Goal: Information Seeking & Learning: Learn about a topic

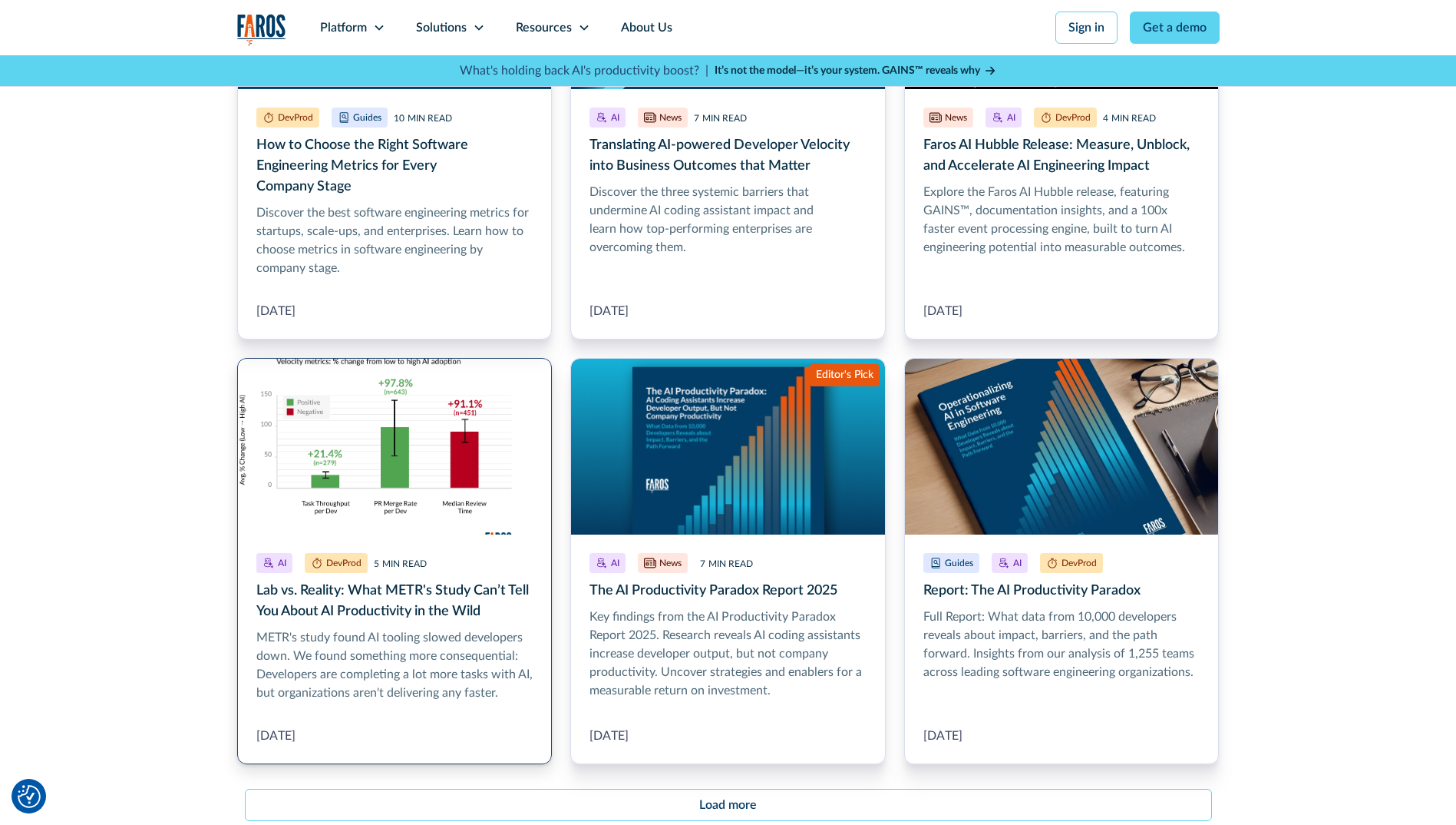
click at [461, 608] on link "Lab vs. Reality: What METR's Study Can’t Tell You About AI Productivity in the …" at bounding box center [395, 561] width 316 height 407
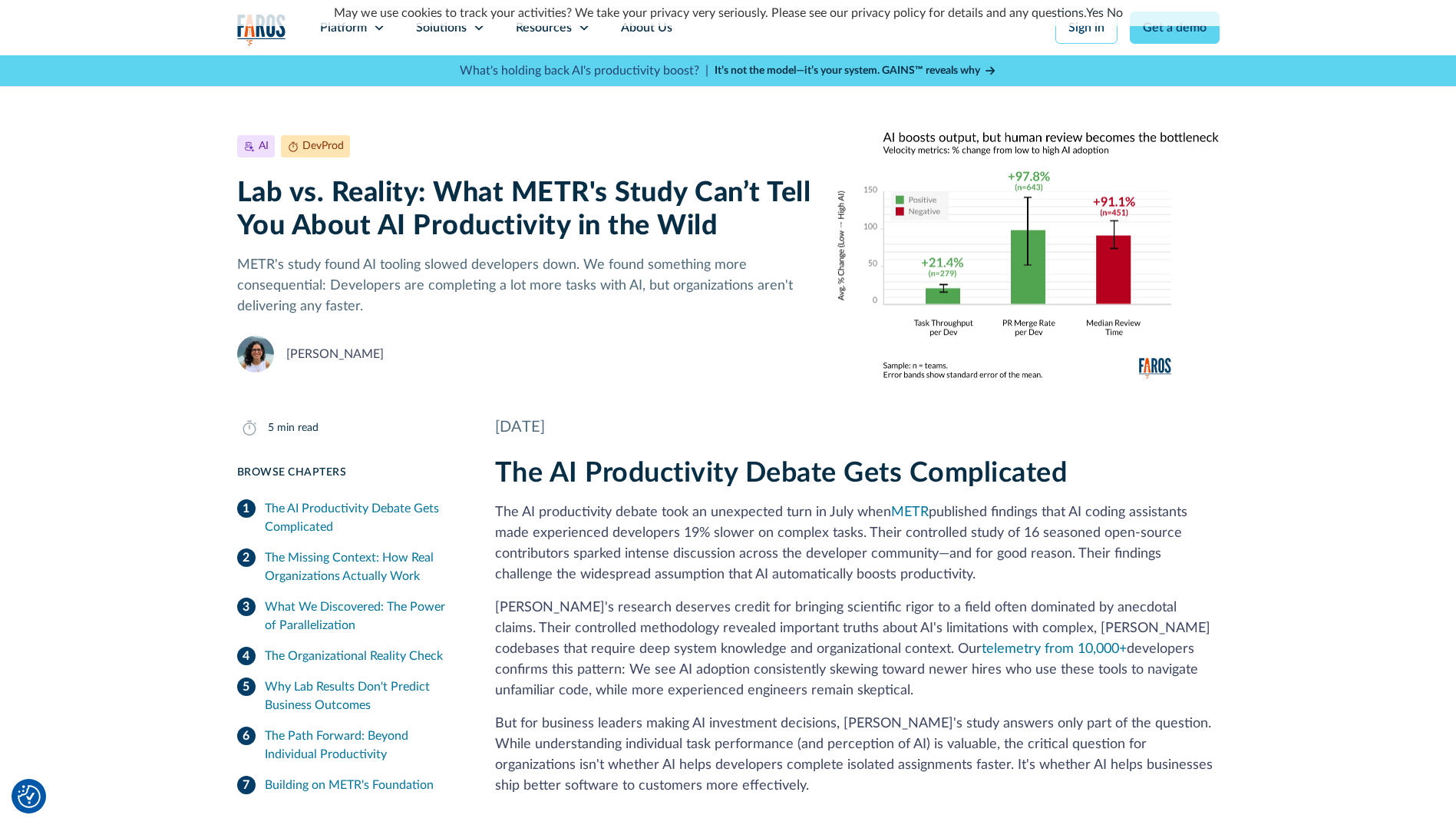
click at [904, 528] on p "The AI productivity debate took an unexpected turn in July when [PERSON_NAME] p…" at bounding box center [857, 544] width 725 height 83
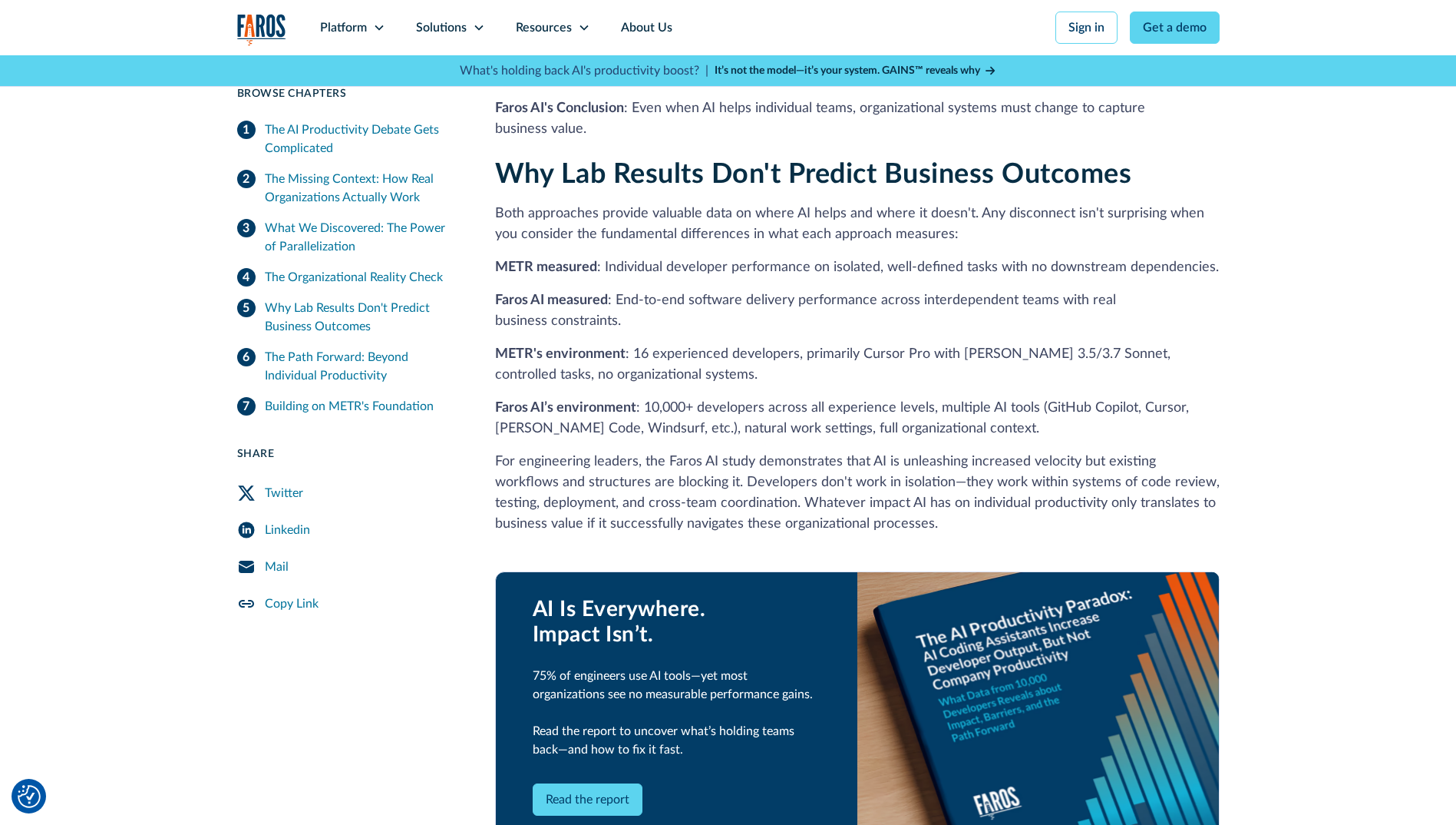
scroll to position [3254, 0]
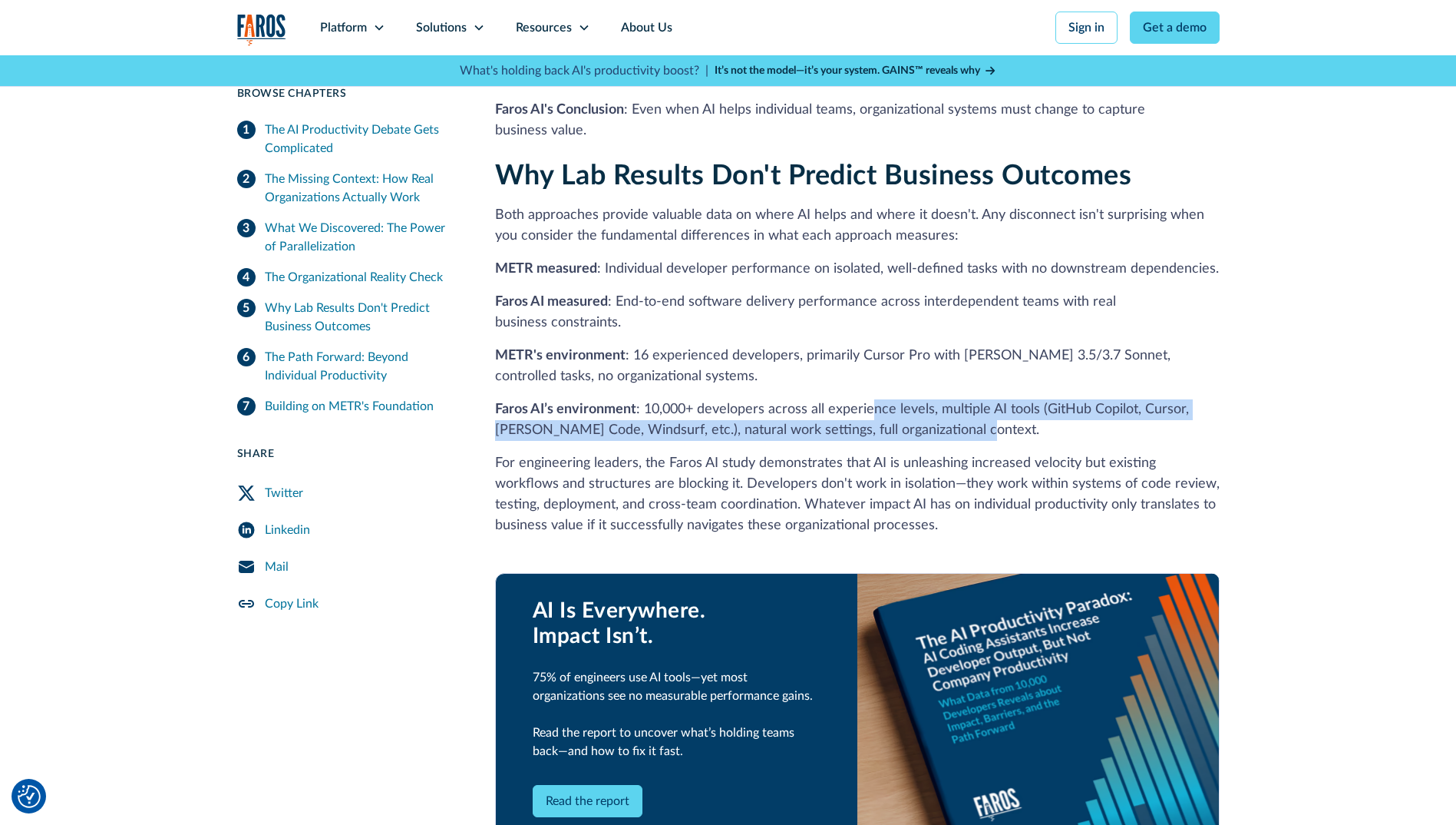
drag, startPoint x: 995, startPoint y: 392, endPoint x: 868, endPoint y: 358, distance: 131.5
click at [868, 399] on p "Faros AI’s environment : 10,000+ developers across all experience levels, multi…" at bounding box center [857, 420] width 725 height 42
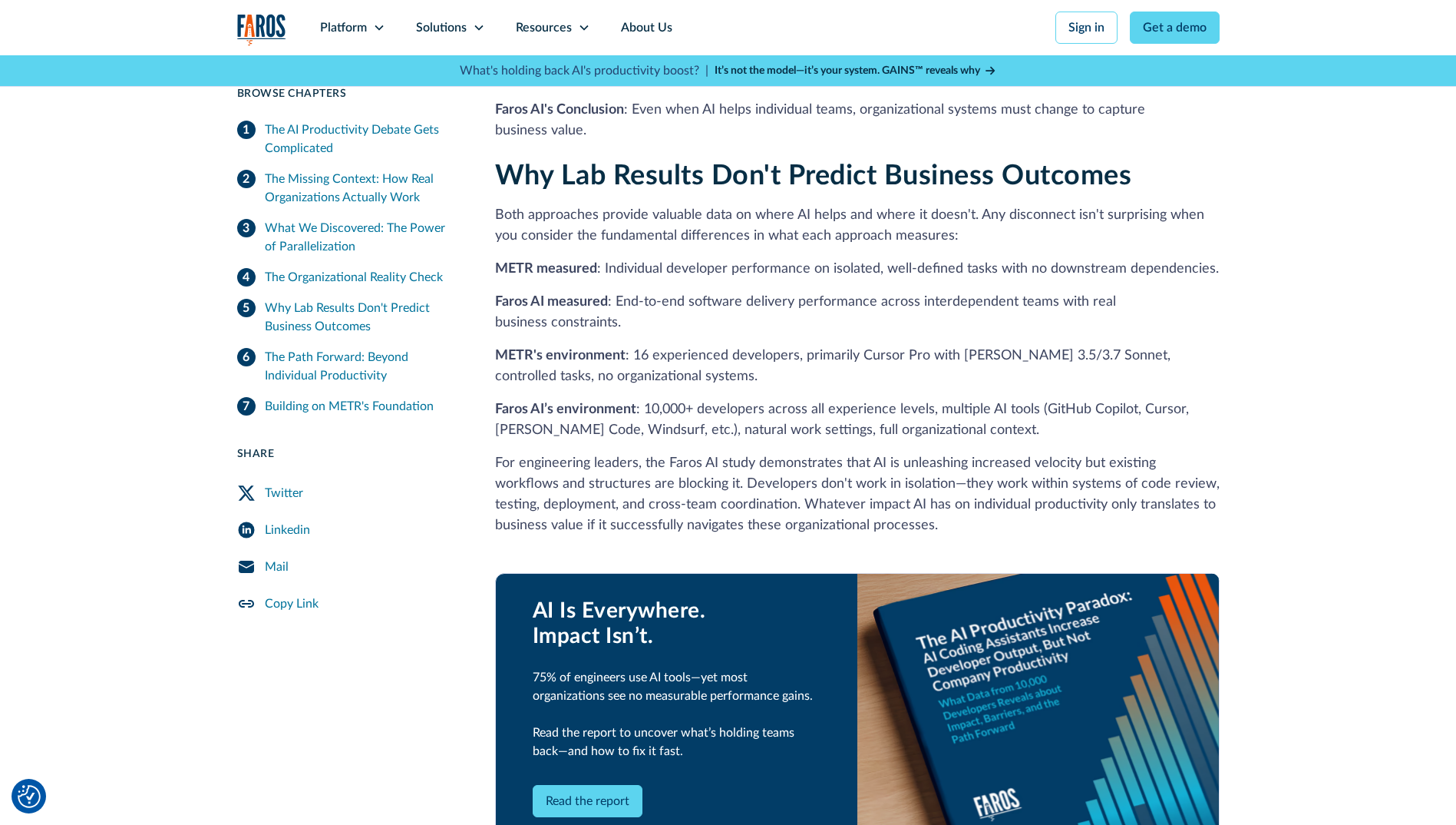
drag, startPoint x: 868, startPoint y: 358, endPoint x: 867, endPoint y: 472, distance: 114.0
click at [867, 472] on p "For engineering leaders, the Faros AI study demonstrates that AI is unleashing …" at bounding box center [857, 494] width 725 height 83
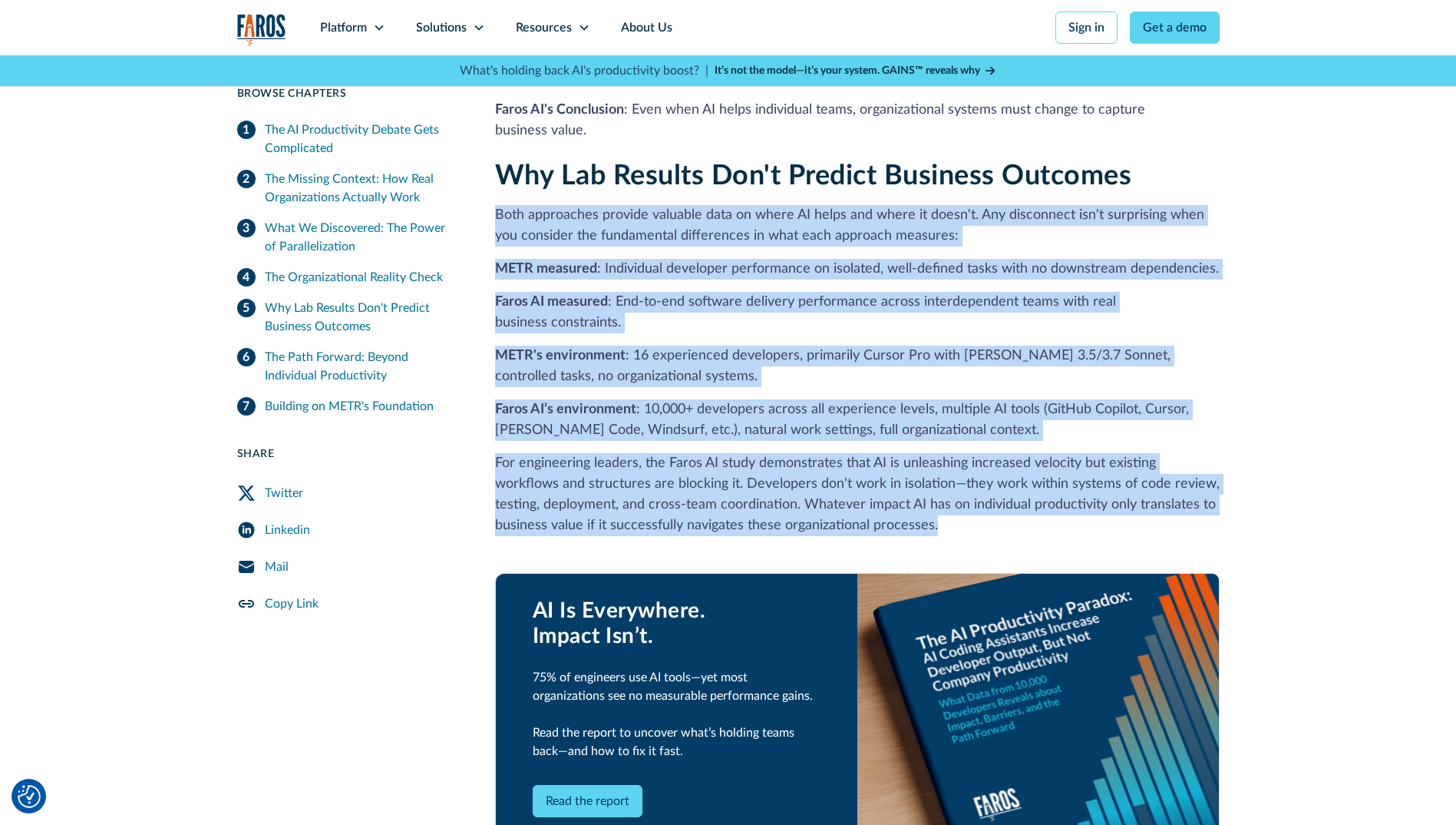
drag, startPoint x: 892, startPoint y: 485, endPoint x: 493, endPoint y: 169, distance: 509.0
drag, startPoint x: 493, startPoint y: 169, endPoint x: 609, endPoint y: 186, distance: 117.2
click at [609, 205] on p "Both approaches provide valuable data on where AI helps and where it doesn't. A…" at bounding box center [857, 226] width 725 height 42
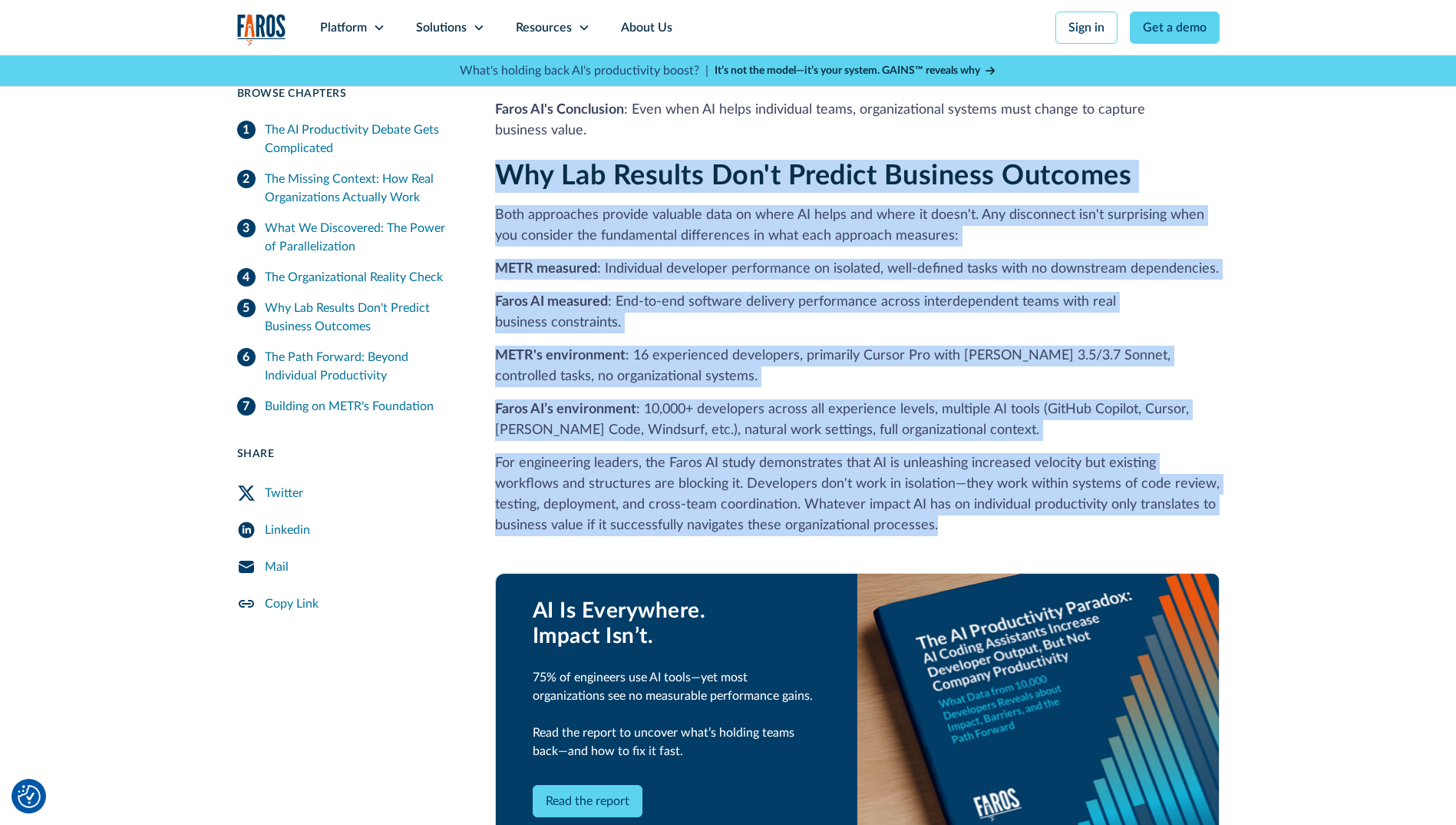
drag, startPoint x: 502, startPoint y: 136, endPoint x: 983, endPoint y: 476, distance: 589.0
click at [983, 476] on div "Why Lab Results Don't Predict Business Outcomes Both approaches provide valuabl…" at bounding box center [857, 512] width 725 height 707
drag, startPoint x: 983, startPoint y: 476, endPoint x: 874, endPoint y: 419, distance: 123.0
copy div "Lor Ips Dolorsi Ame'c Adipisc Elitsedd Eiusmodt Inci utlaboreet dolorem aliquae…"
click at [1074, 346] on div "Why Lab Results Don't Predict Business Outcomes Both approaches provide valuabl…" at bounding box center [857, 512] width 725 height 707
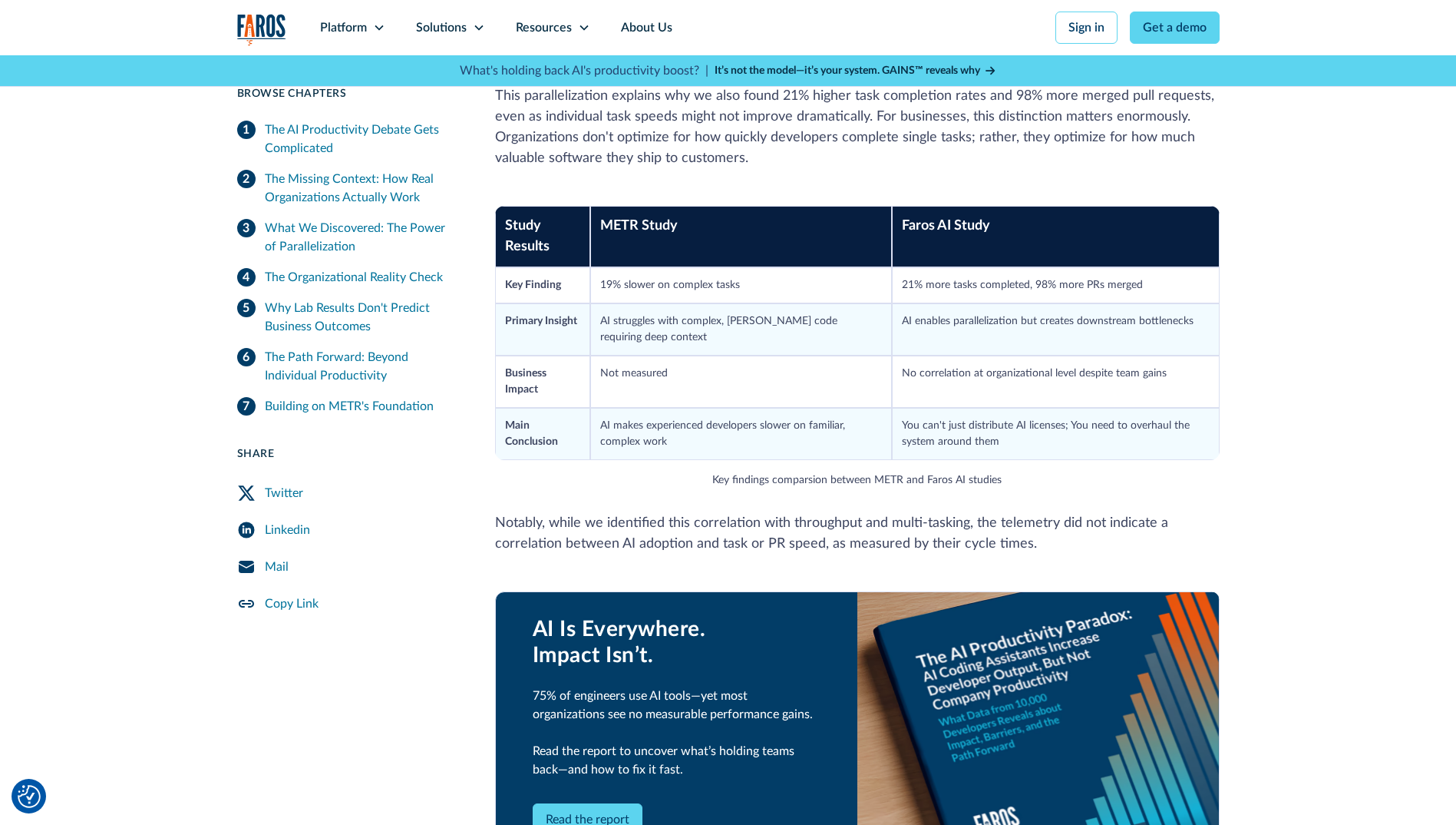
scroll to position [1996, 0]
